Goal: Task Accomplishment & Management: Use online tool/utility

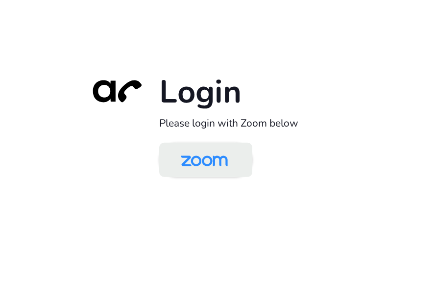
click at [230, 151] on img at bounding box center [204, 160] width 68 height 32
click at [194, 152] on img at bounding box center [204, 160] width 68 height 32
click at [221, 165] on img at bounding box center [204, 160] width 68 height 32
click at [219, 143] on link at bounding box center [205, 160] width 93 height 34
